Goal: Transaction & Acquisition: Purchase product/service

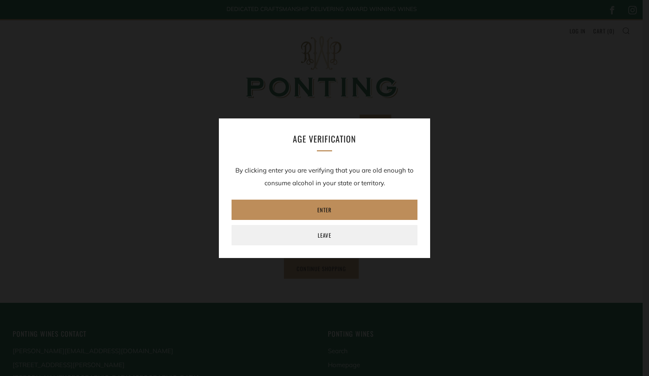
click at [331, 207] on link "Enter" at bounding box center [325, 209] width 186 height 20
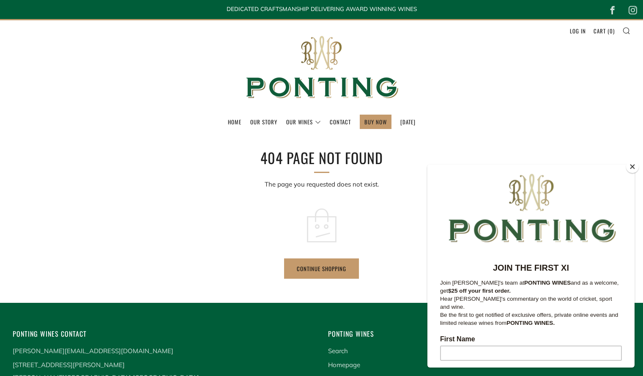
click at [632, 166] on button "Close" at bounding box center [632, 166] width 13 height 13
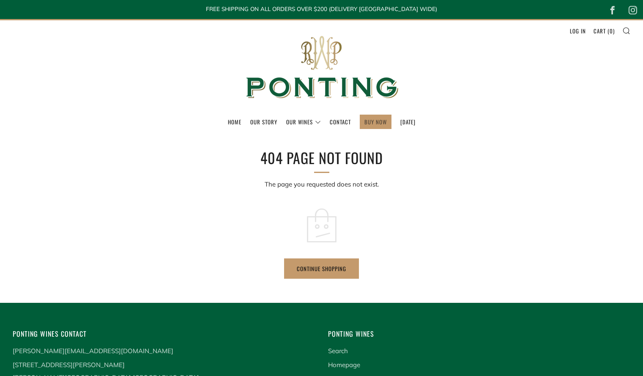
click at [366, 119] on link "BUY NOW" at bounding box center [375, 122] width 22 height 14
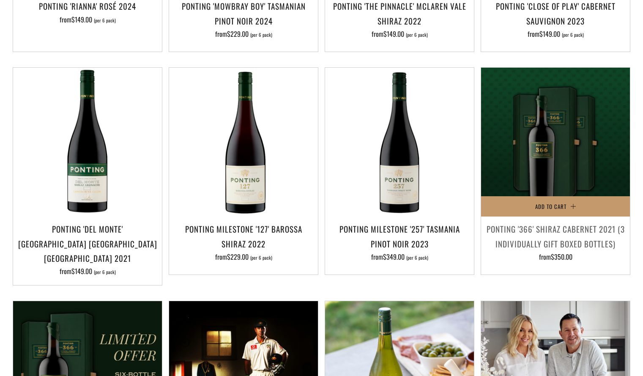
scroll to position [595, 0]
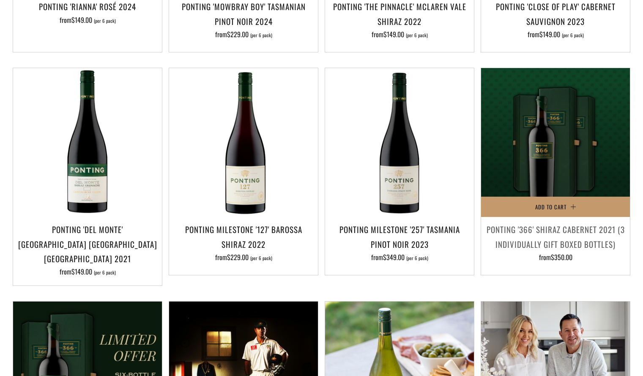
click at [561, 236] on h3 "Ponting '366' Shiraz Cabernet 2021 (3 individually gift boxed bottles)" at bounding box center [555, 236] width 140 height 29
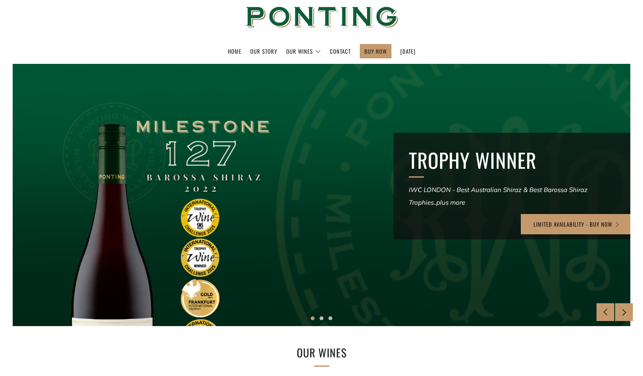
scroll to position [70, 0]
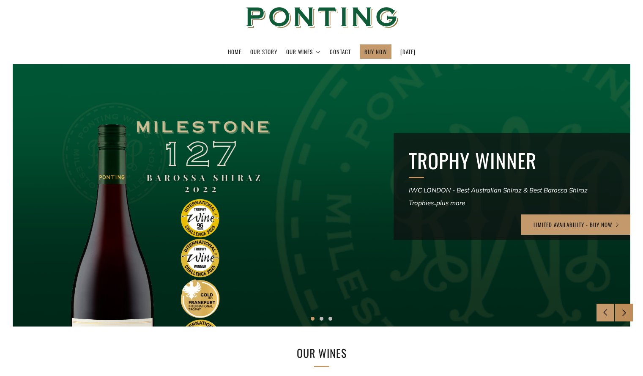
click at [625, 313] on icon at bounding box center [623, 311] width 7 height 7
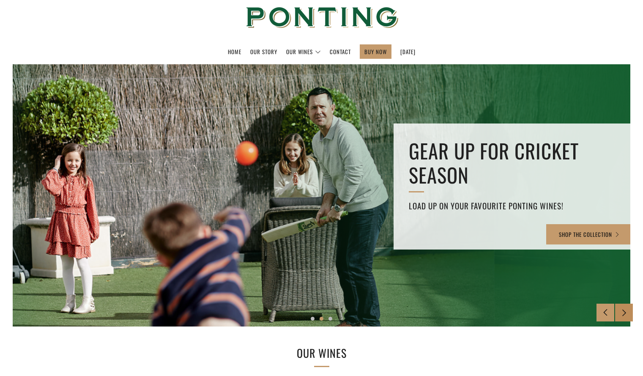
click at [625, 313] on icon at bounding box center [623, 311] width 7 height 7
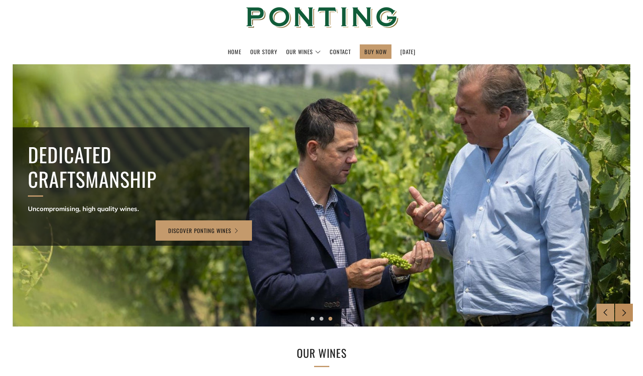
click at [625, 313] on icon at bounding box center [623, 311] width 7 height 7
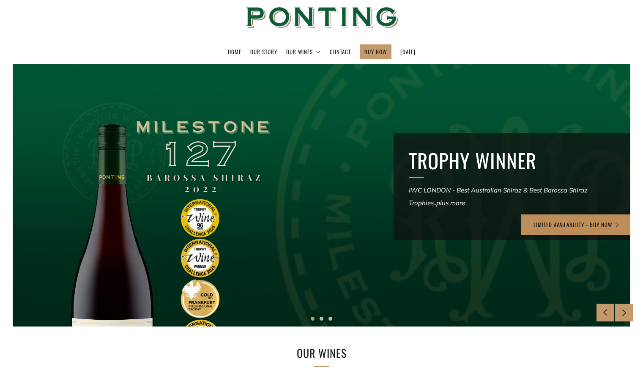
click at [571, 226] on link "LIMITED AVAILABILITY - BUY NOW" at bounding box center [576, 224] width 112 height 20
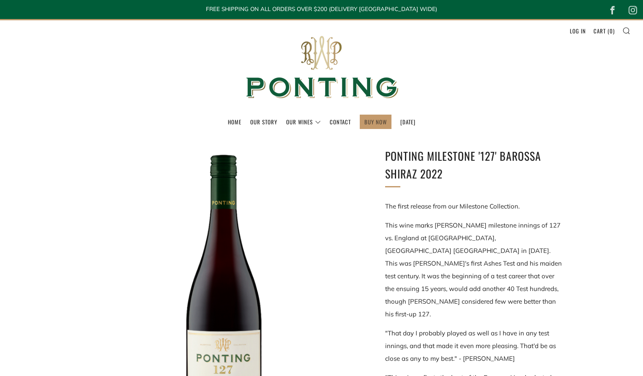
click at [365, 124] on link "BUY NOW" at bounding box center [375, 122] width 22 height 14
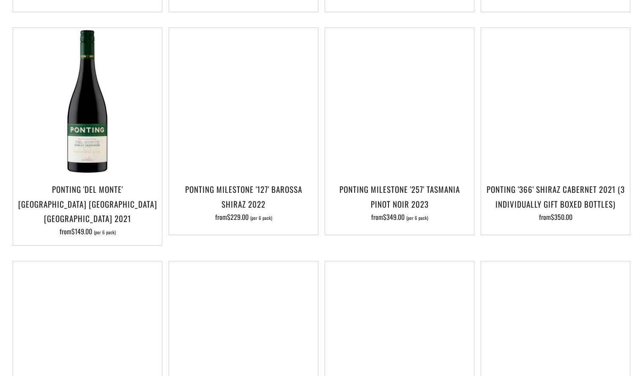
scroll to position [636, 0]
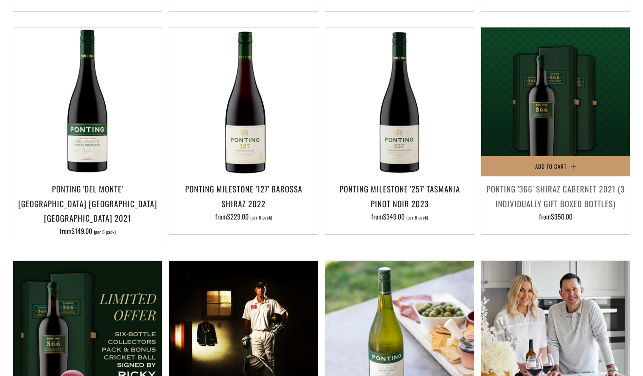
click at [586, 190] on h3 "Ponting '366' Shiraz Cabernet 2021 (3 individually gift boxed bottles)" at bounding box center [555, 195] width 140 height 29
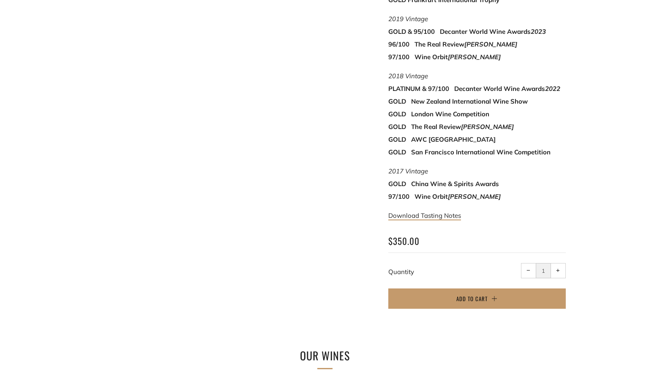
scroll to position [542, 0]
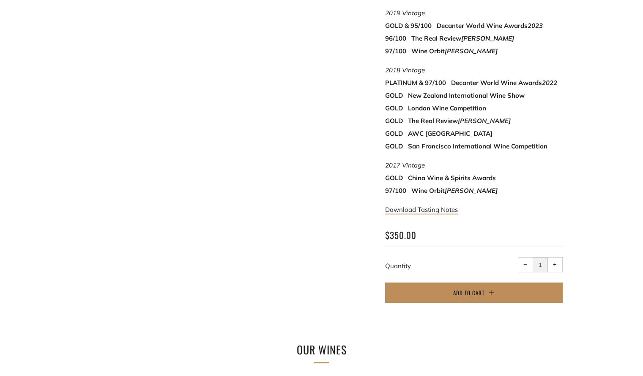
click at [492, 282] on button "Add to Cart" at bounding box center [473, 292] width 177 height 20
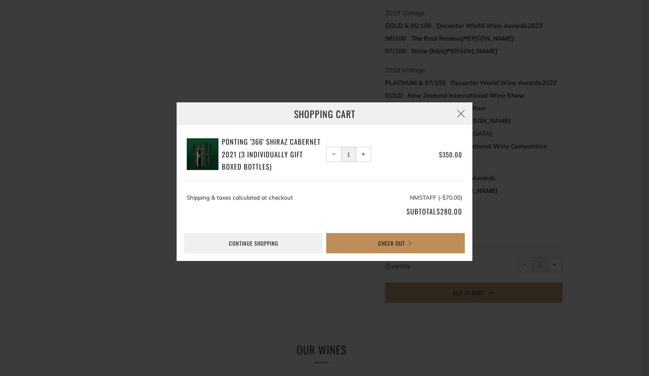
click at [392, 244] on button "Check Out" at bounding box center [395, 243] width 139 height 20
